Goal: Task Accomplishment & Management: Complete application form

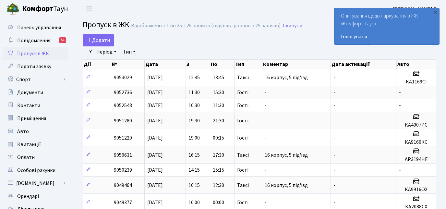
select select "25"
click at [101, 38] on span "Додати" at bounding box center [98, 40] width 23 height 7
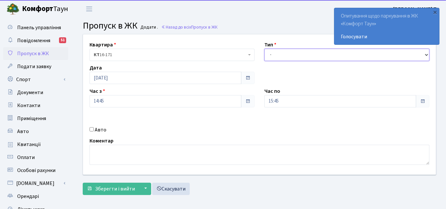
drag, startPoint x: 0, startPoint y: 0, endPoint x: 284, endPoint y: 52, distance: 288.4
click at [284, 52] on select "- Доставка Таксі Гості Сервіс" at bounding box center [346, 55] width 165 height 12
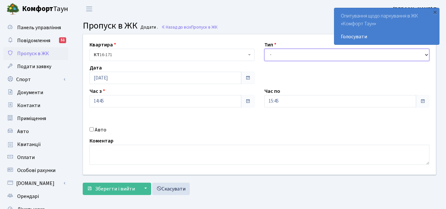
select select "3"
click at [264, 49] on select "- Доставка Таксі Гості Сервіс" at bounding box center [346, 55] width 165 height 12
click at [92, 129] on input "Авто" at bounding box center [91, 129] width 4 height 4
checkbox input "true"
drag, startPoint x: 274, startPoint y: 56, endPoint x: 275, endPoint y: 60, distance: 4.6
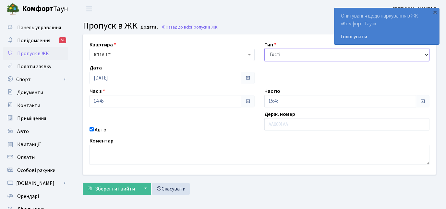
click at [274, 56] on select "- Доставка Таксі Гості Сервіс" at bounding box center [346, 55] width 165 height 12
select select "2"
click at [264, 49] on select "- Доставка Таксі Гості Сервіс" at bounding box center [346, 55] width 165 height 12
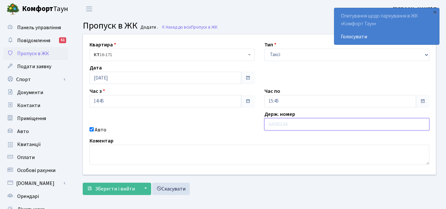
click at [274, 126] on input "text" at bounding box center [346, 124] width 165 height 12
paste input "Ка1169сI"
type input "Ка1169сI"
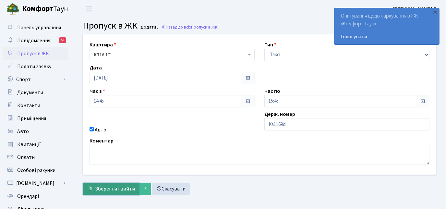
click at [126, 187] on span "Зберегти і вийти" at bounding box center [115, 188] width 40 height 7
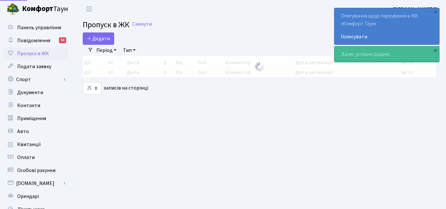
select select "25"
